Goal: Subscribe to service/newsletter

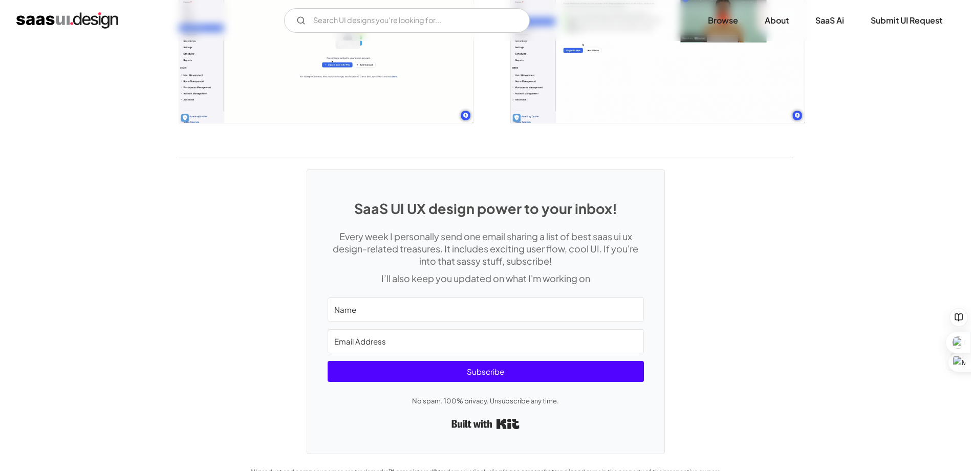
scroll to position [1824, 0]
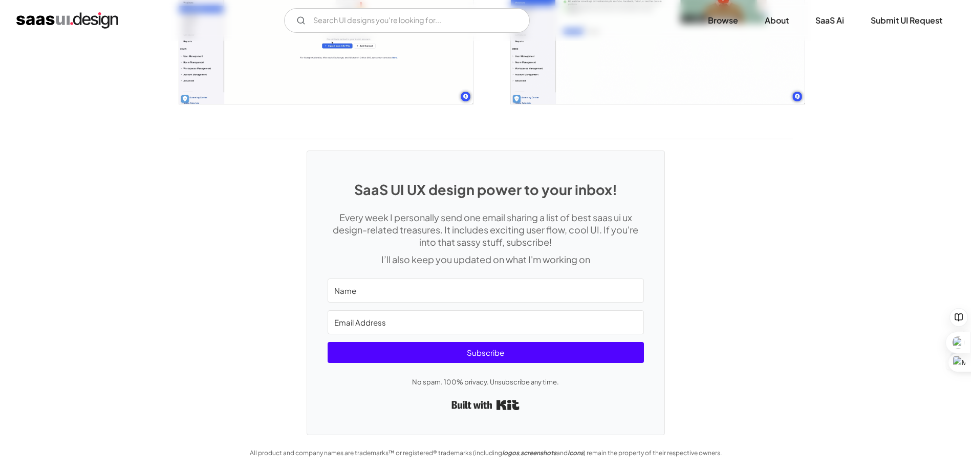
click at [360, 295] on input "Name" at bounding box center [486, 291] width 316 height 24
click at [418, 297] on input "Name" at bounding box center [486, 291] width 316 height 24
type input "kiran kalyani"
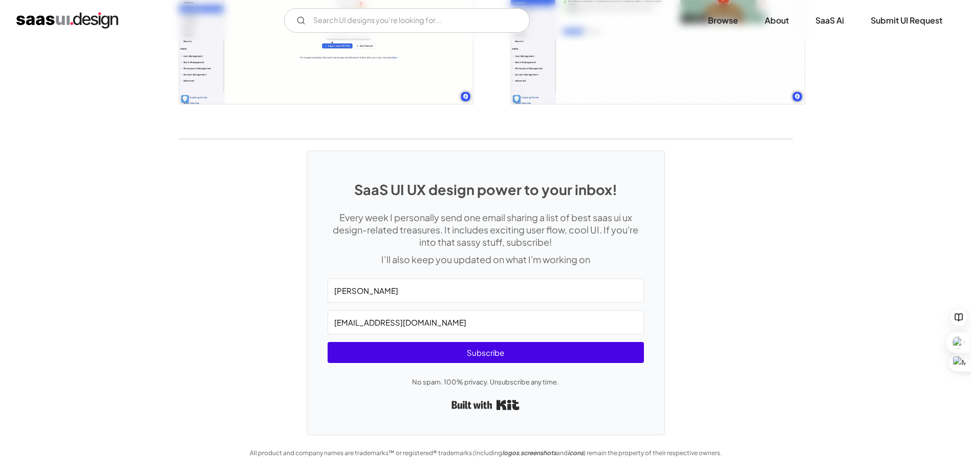
type input "kirankalyani61@gmail.com"
click at [496, 350] on span "Subscribe" at bounding box center [486, 352] width 316 height 21
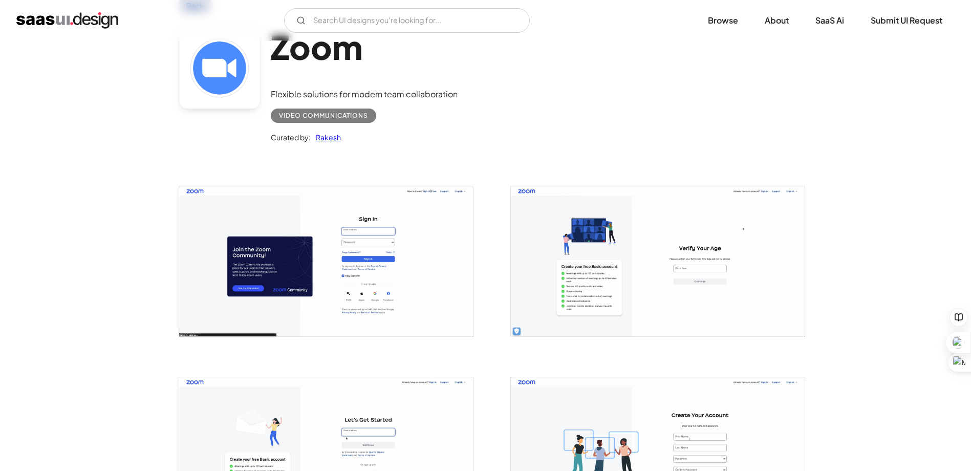
scroll to position [0, 0]
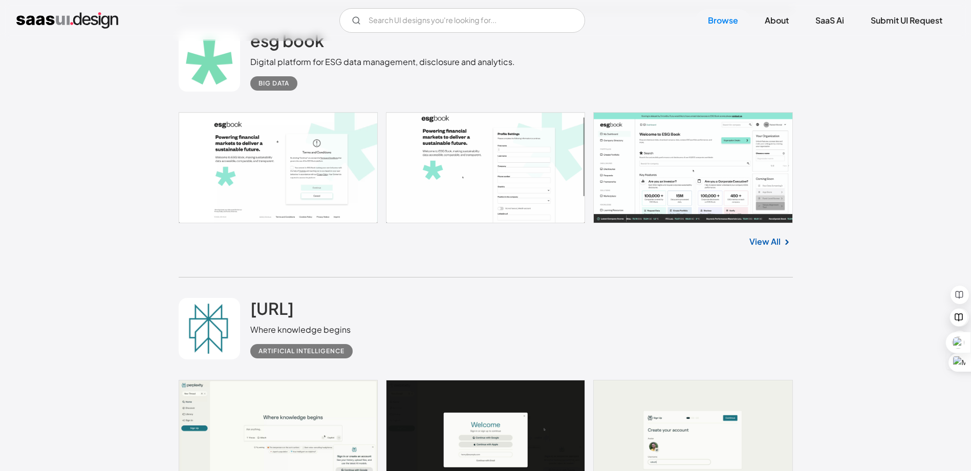
scroll to position [3277, 0]
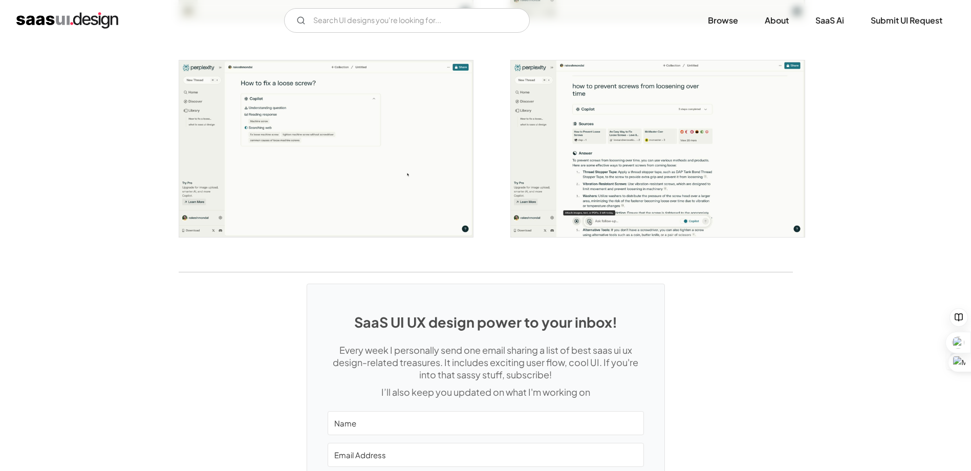
scroll to position [2065, 0]
